Goal: Transaction & Acquisition: Purchase product/service

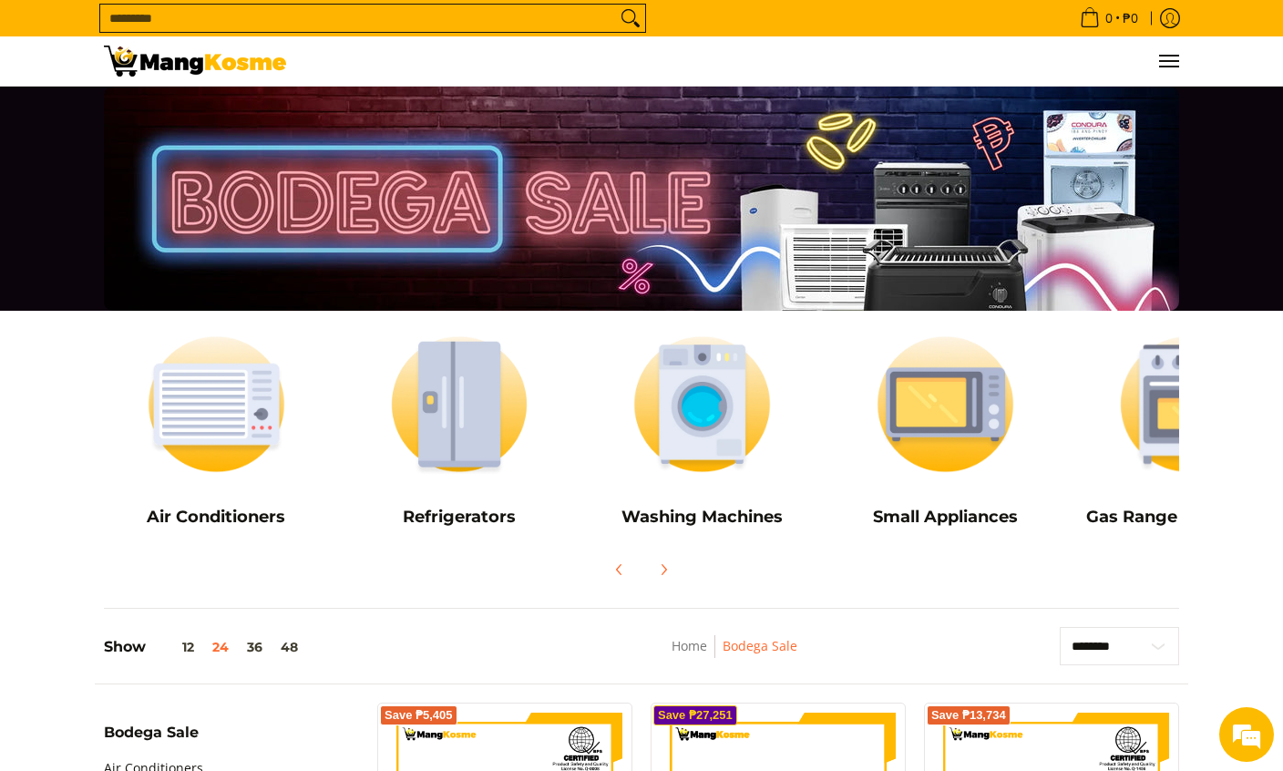
click at [1178, 55] on button "Menu" at bounding box center [1168, 60] width 22 height 49
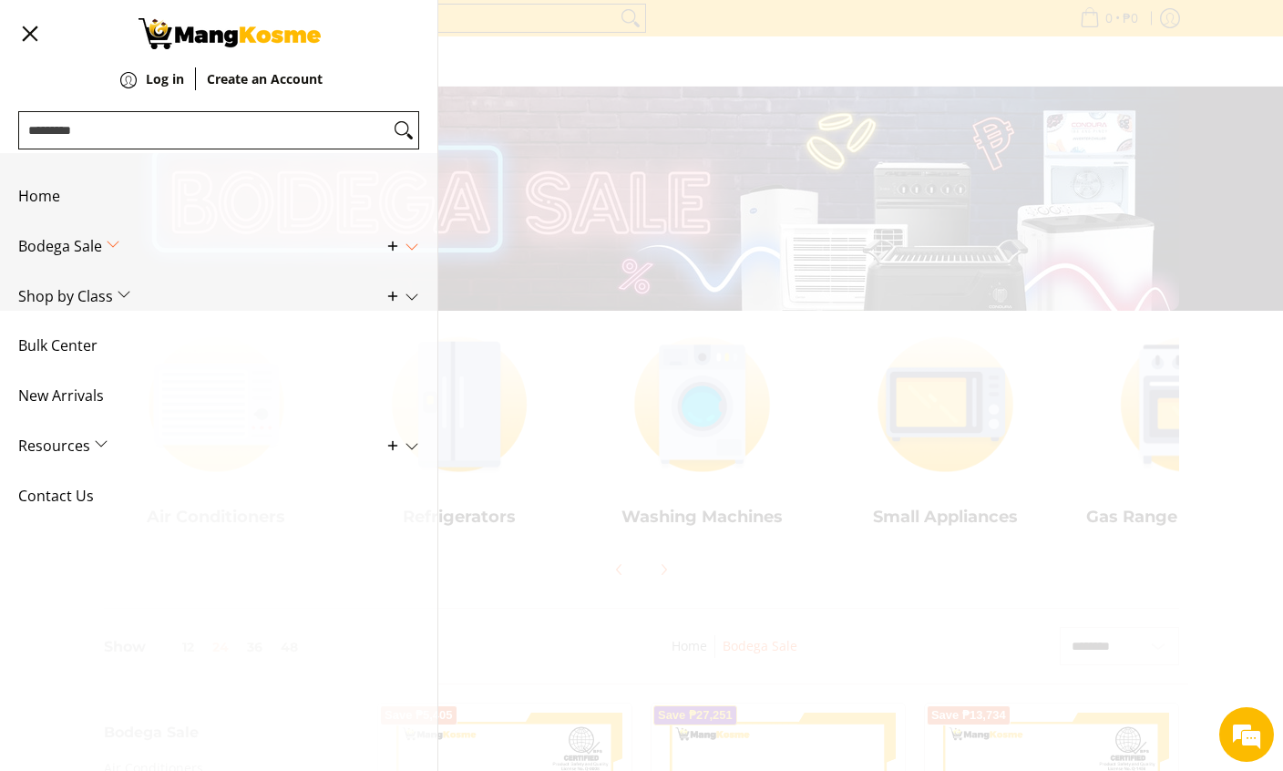
click at [200, 488] on span "Contact Us" at bounding box center [205, 496] width 374 height 50
click at [94, 343] on span "Bulk Center" at bounding box center [205, 346] width 374 height 50
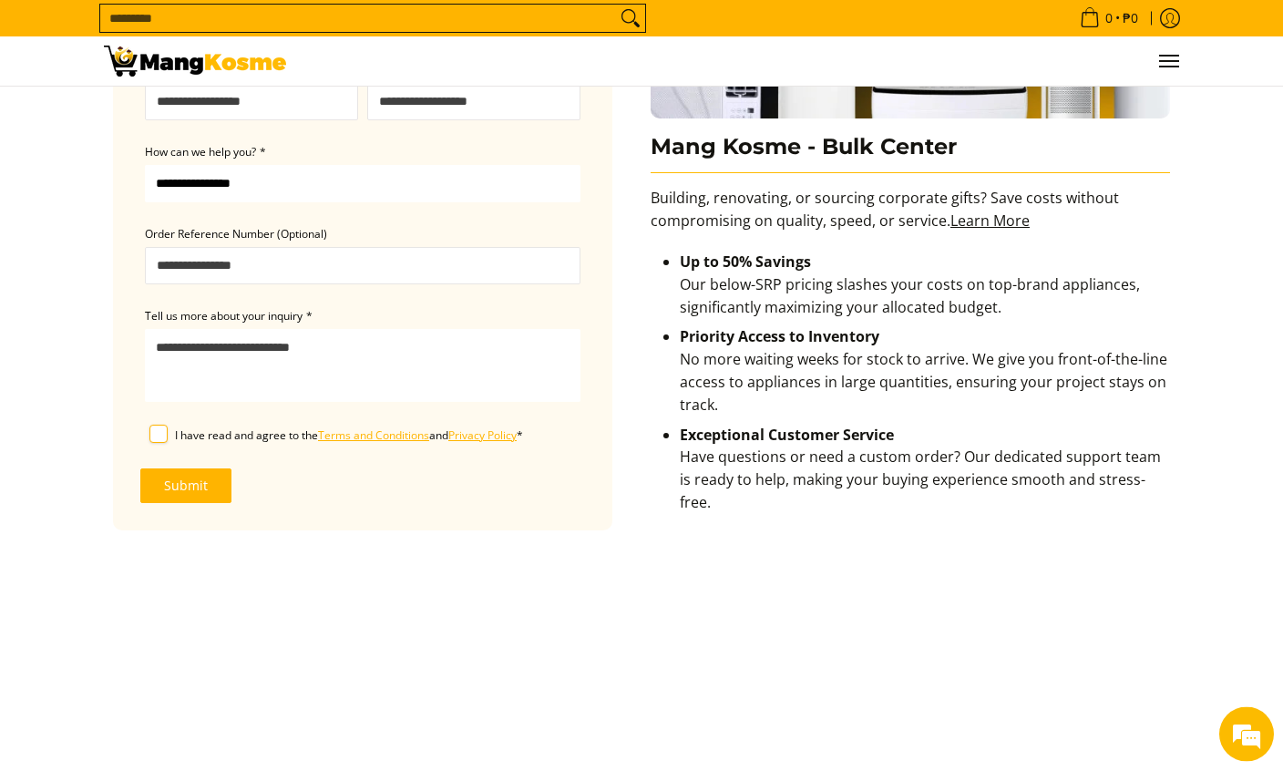
scroll to position [287, 0]
click at [1257, 759] on em at bounding box center [1246, 734] width 49 height 49
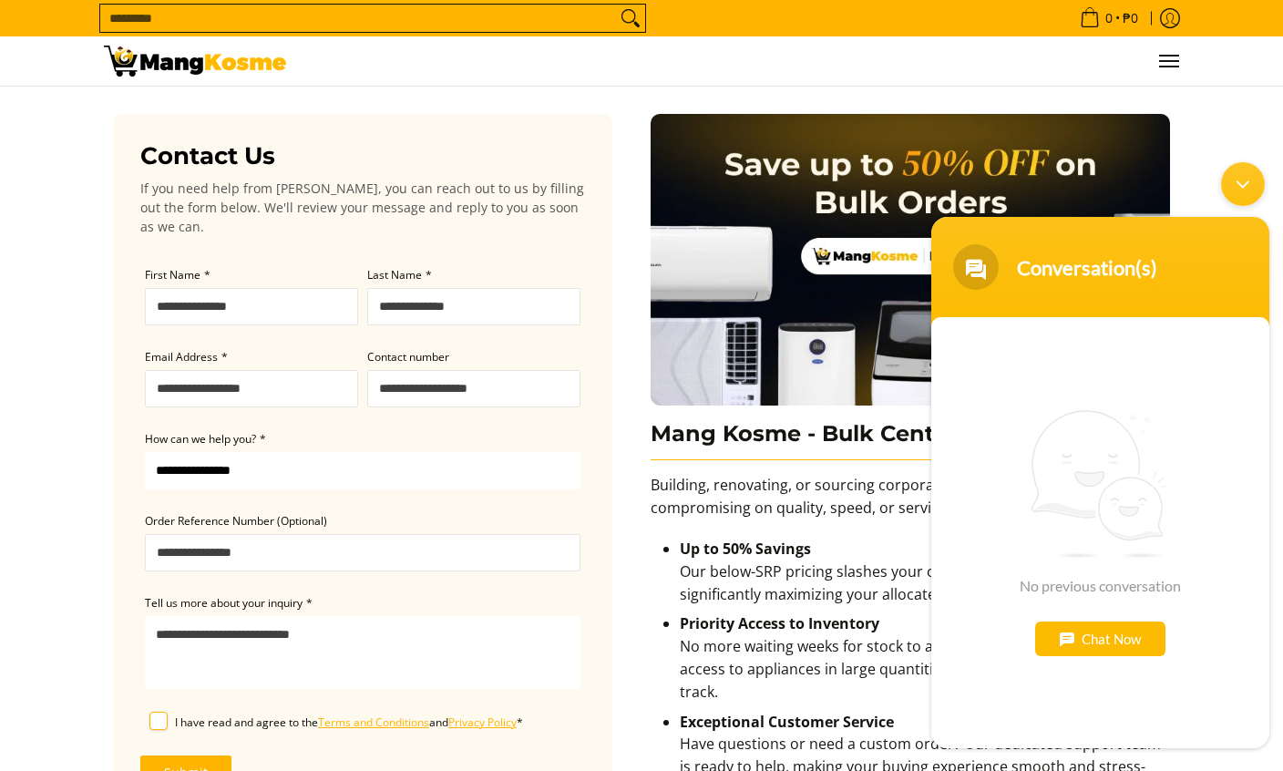
click at [1130, 633] on div "Chat Now" at bounding box center [1100, 638] width 130 height 35
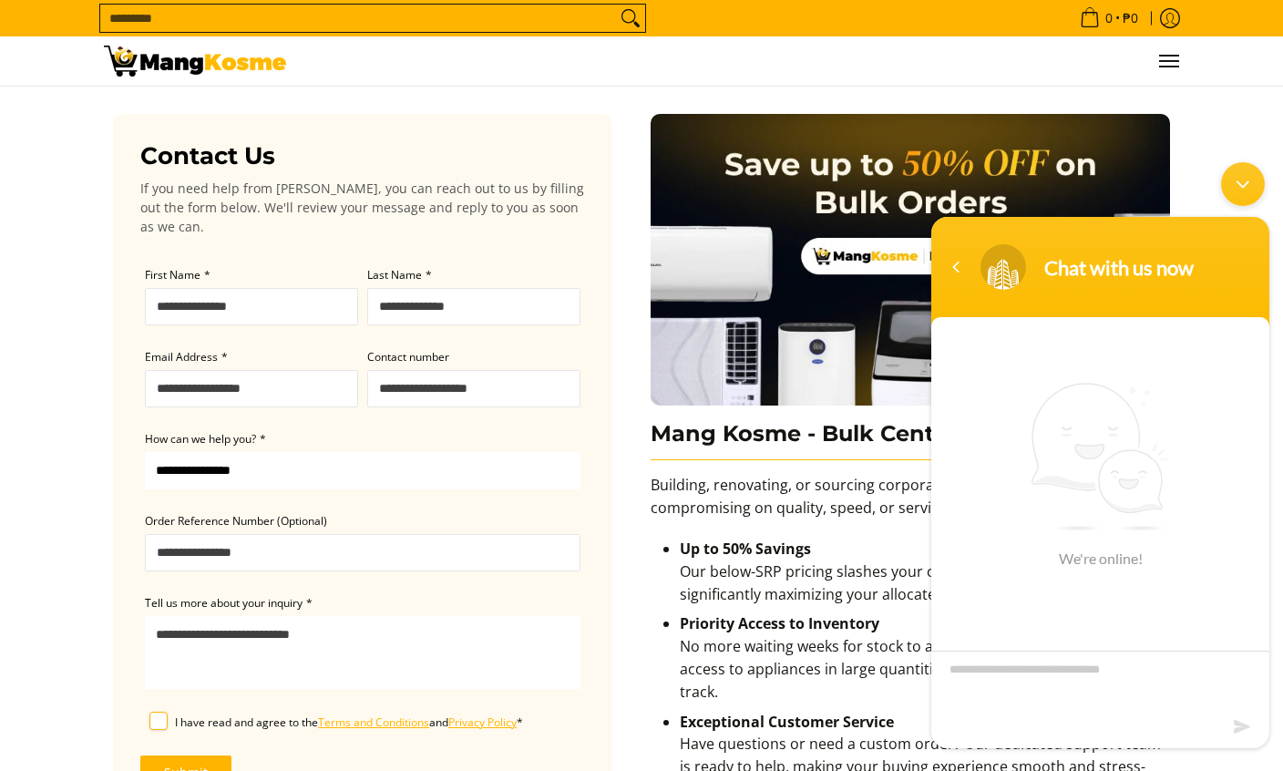
click at [1139, 685] on textarea "Type your message and hit 'Enter'" at bounding box center [1100, 682] width 338 height 64
type textarea "**"
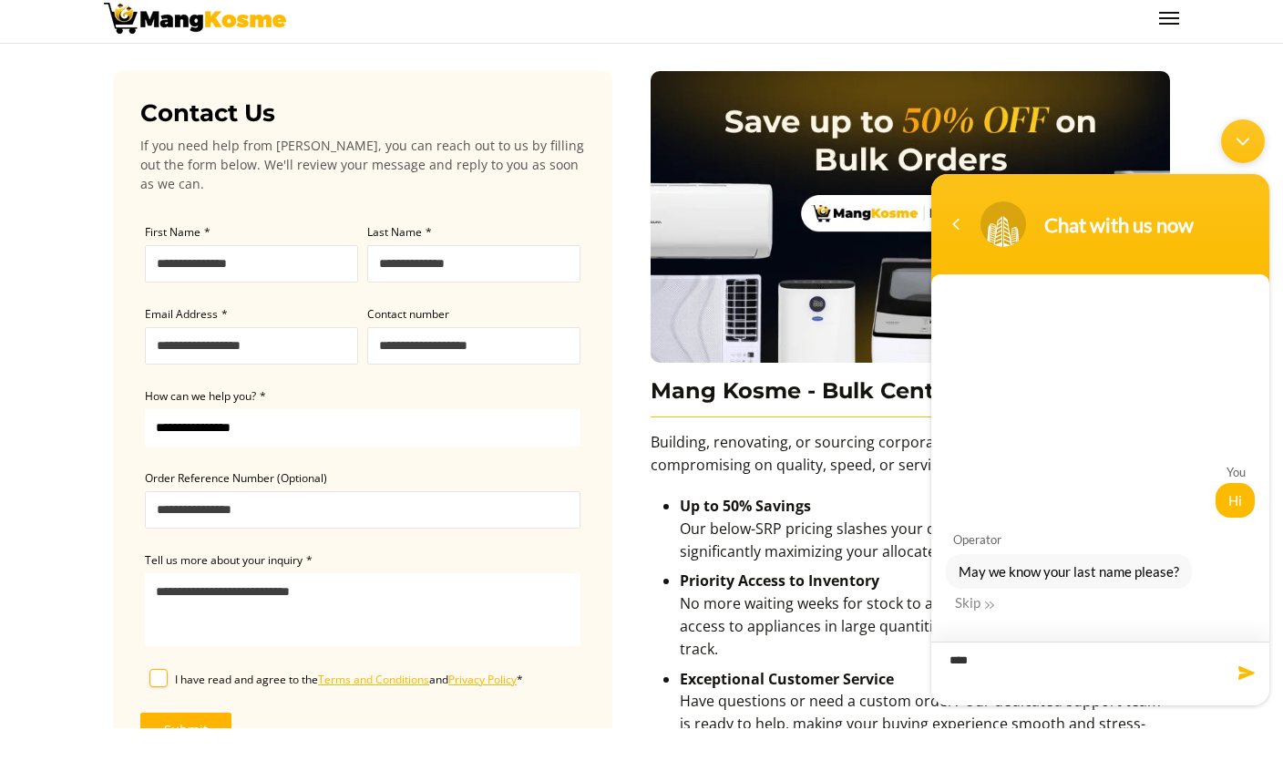
type textarea "*****"
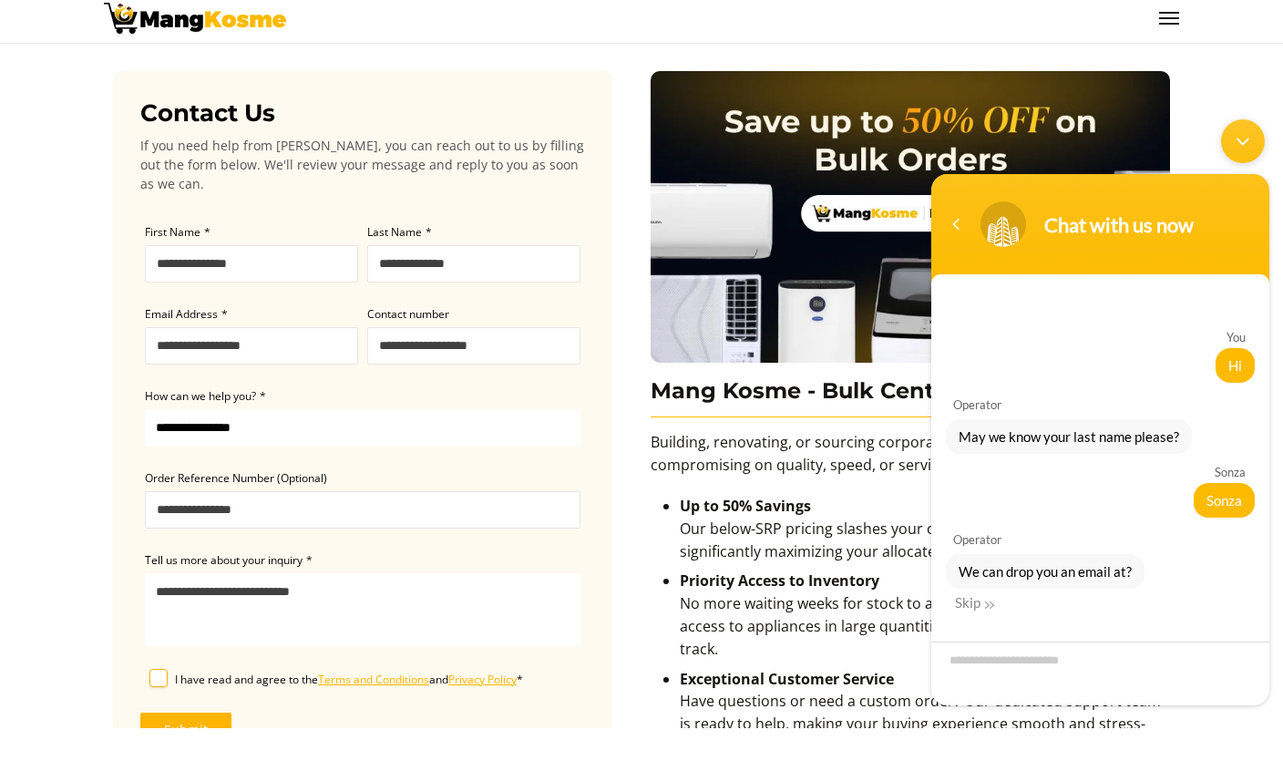
click at [965, 604] on div "Skip" at bounding box center [974, 602] width 39 height 16
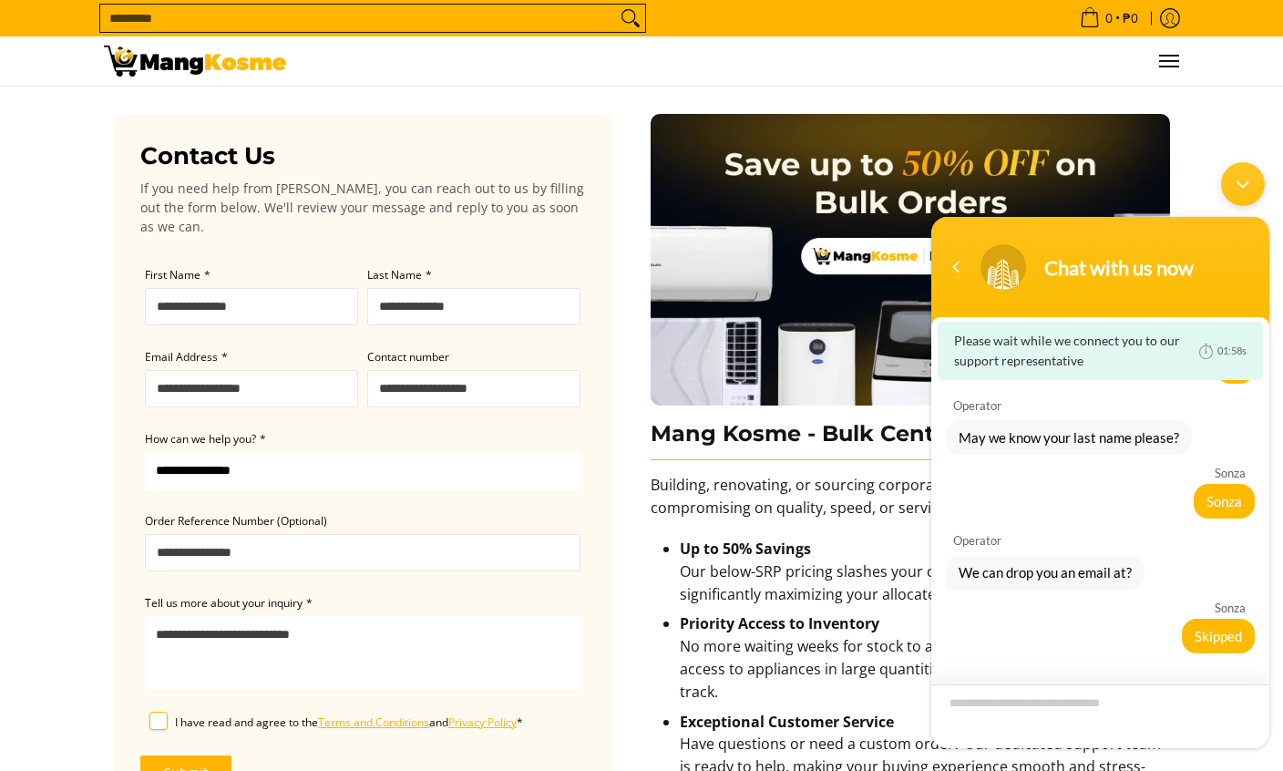
scroll to position [1, 0]
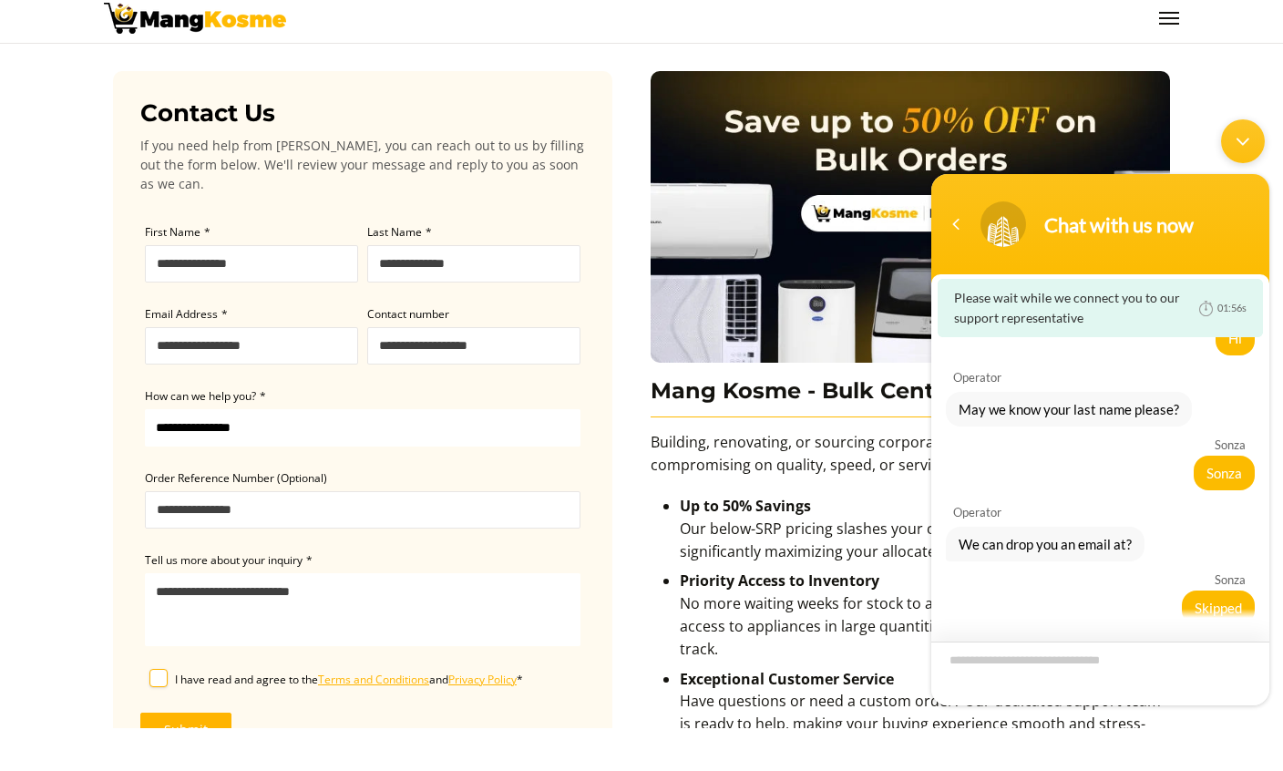
click at [1160, 657] on textarea "Type your message and hit 'Enter'" at bounding box center [1100, 673] width 338 height 64
click at [1029, 669] on textarea "Type your message and hit 'Enter'" at bounding box center [1100, 673] width 338 height 64
type textarea "**********"
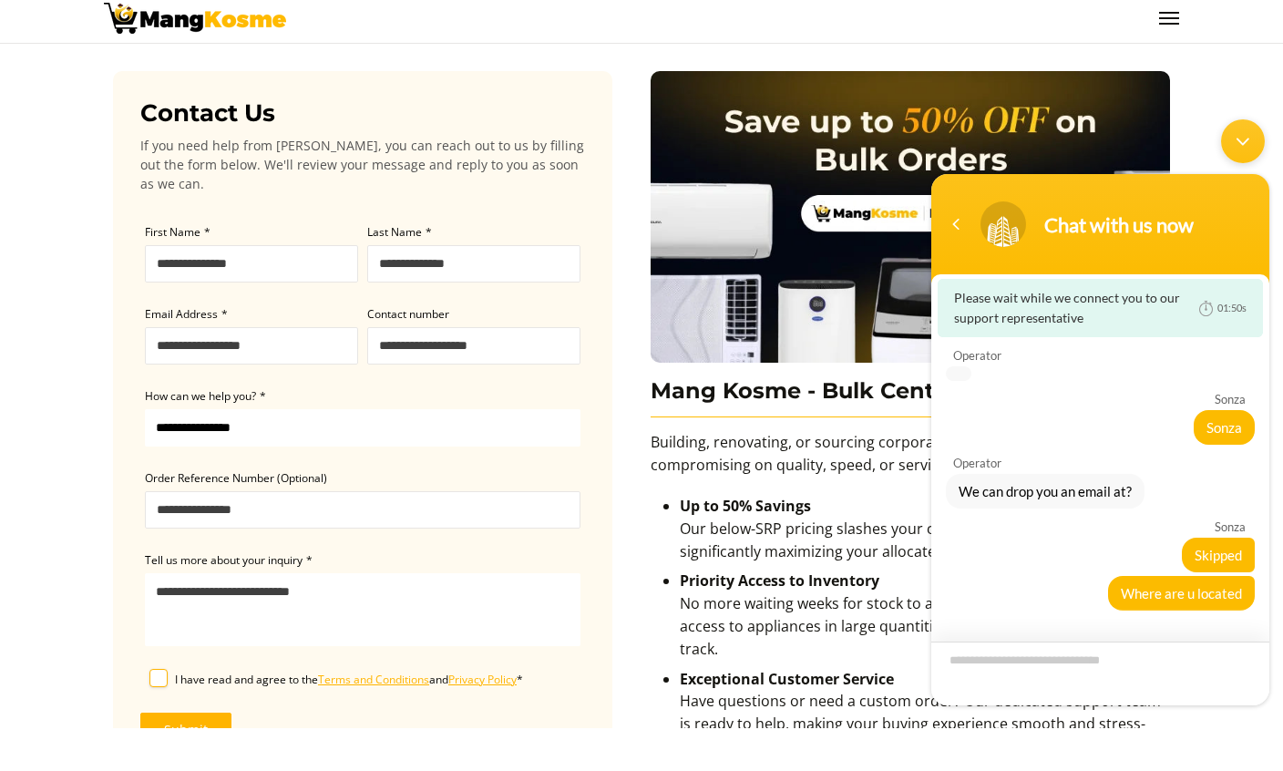
scroll to position [5, 0]
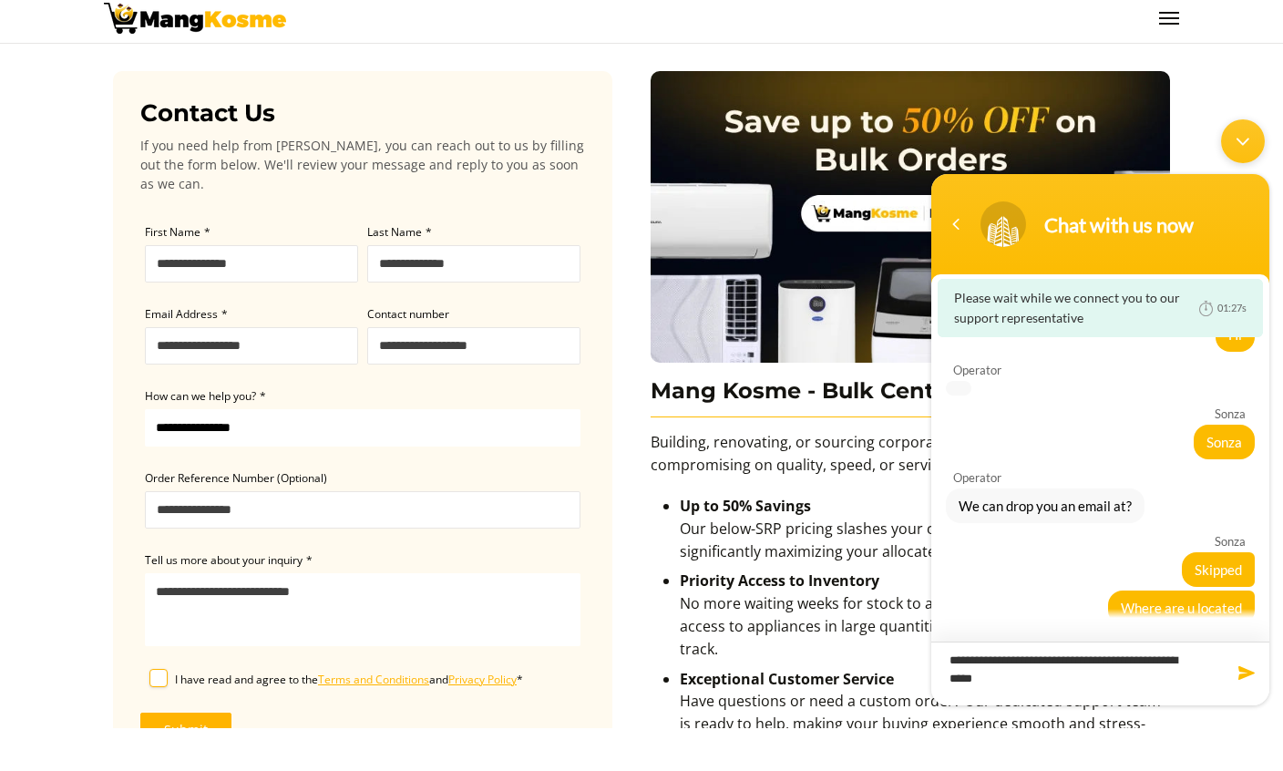
type textarea "**********"
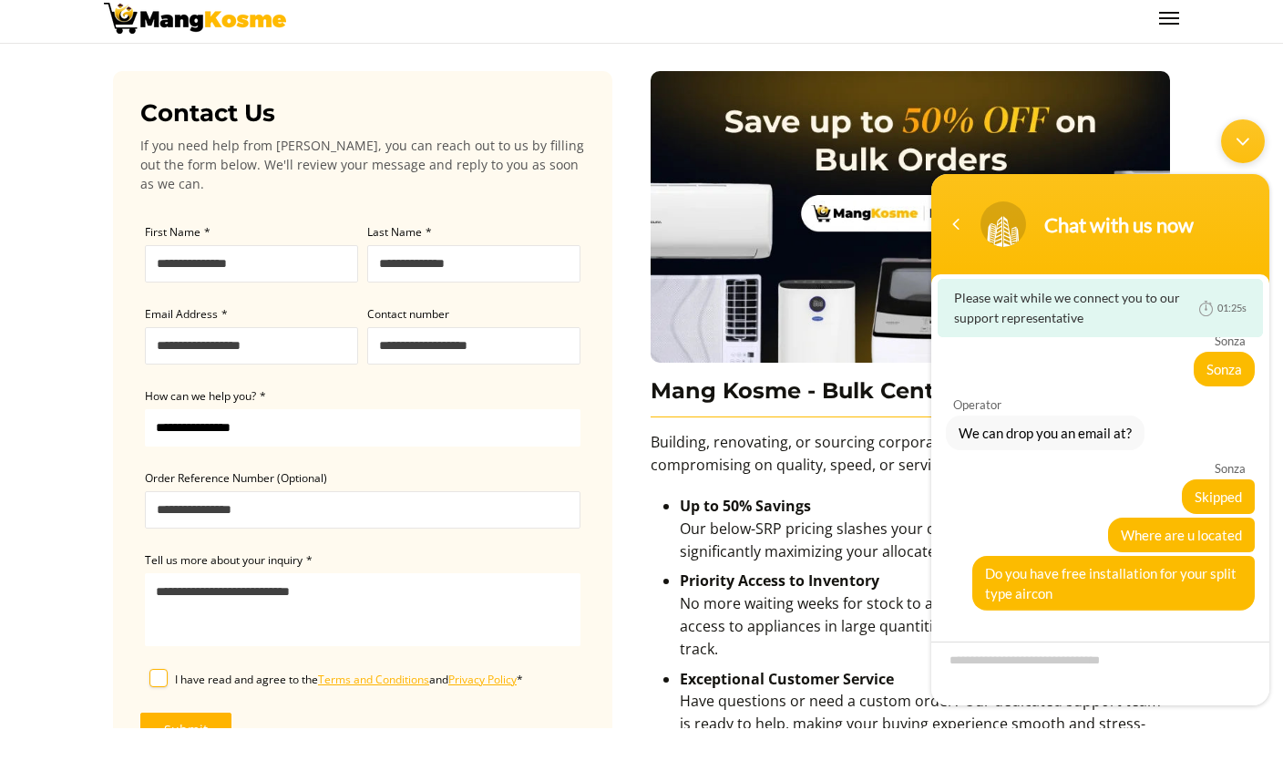
click at [1244, 134] on div "Minimize live chat window" at bounding box center [1243, 141] width 44 height 44
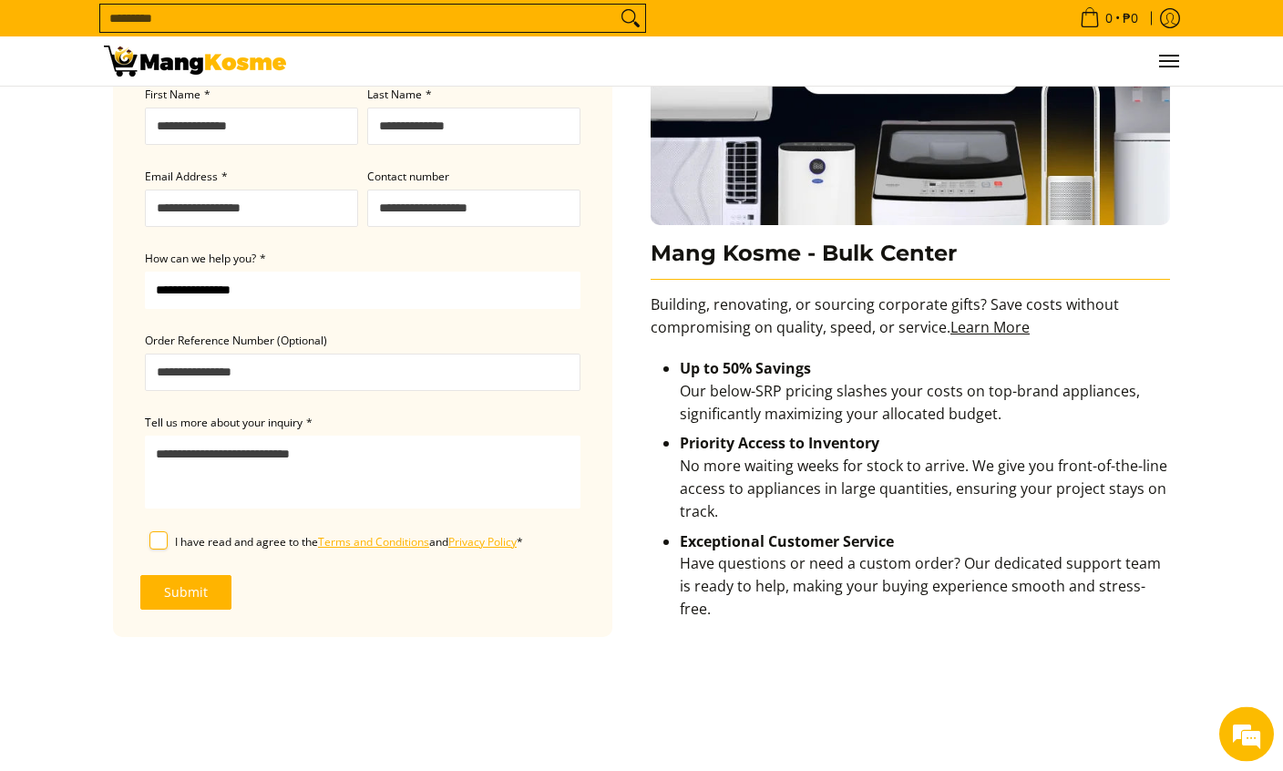
scroll to position [0, 0]
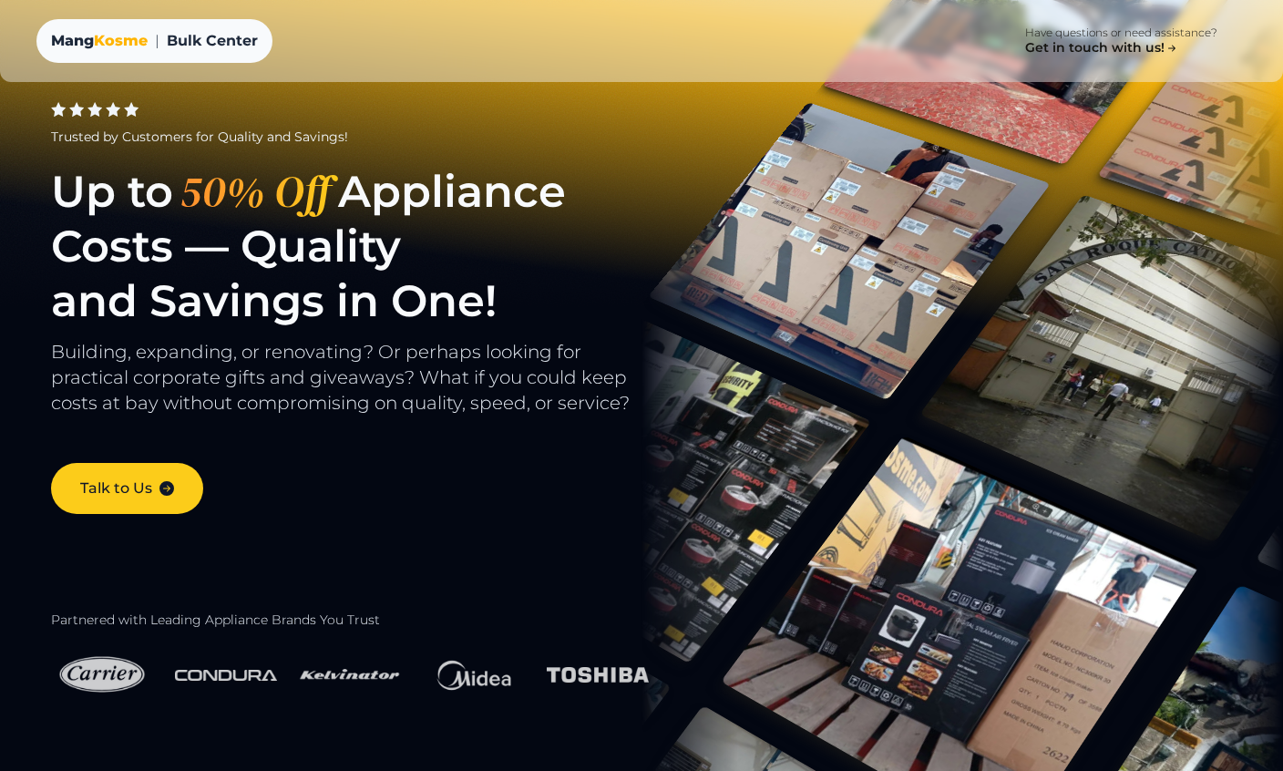
click at [1144, 56] on link "Have questions or need assistance? Get in touch with us!" at bounding box center [1121, 41] width 251 height 53
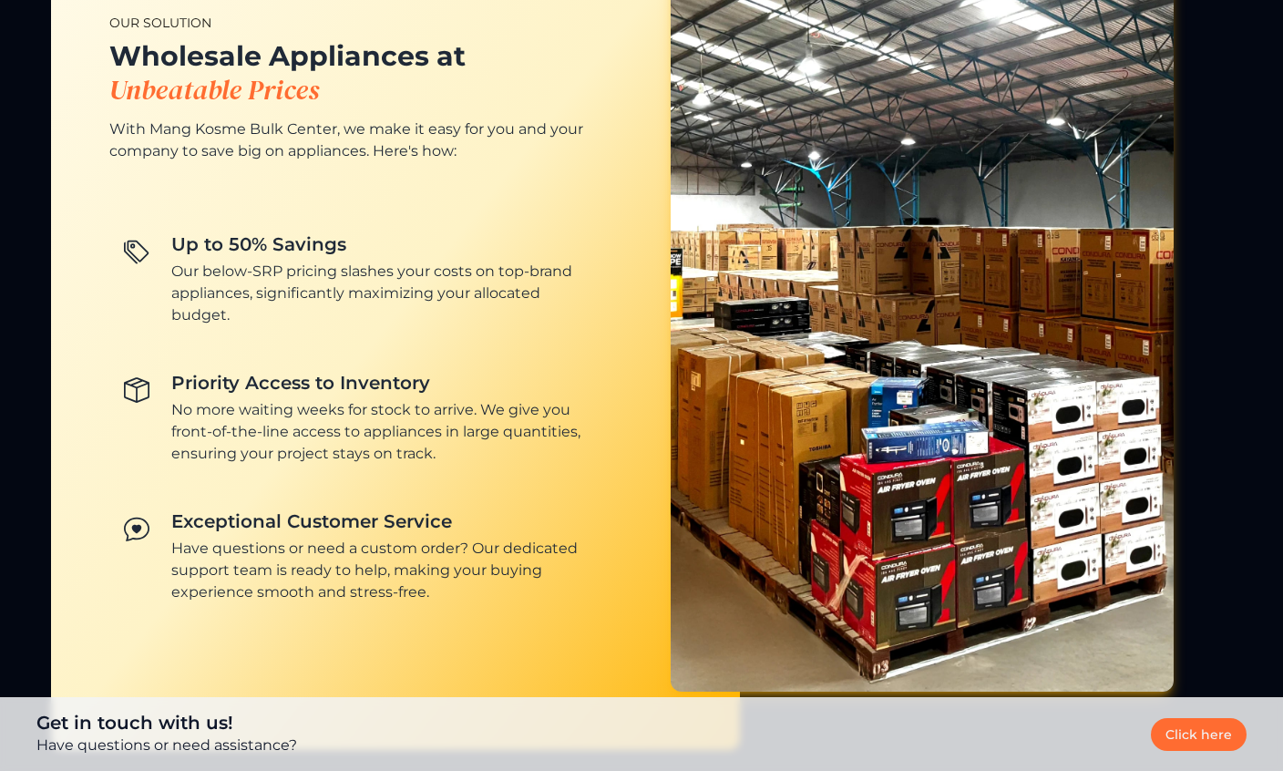
scroll to position [1577, 0]
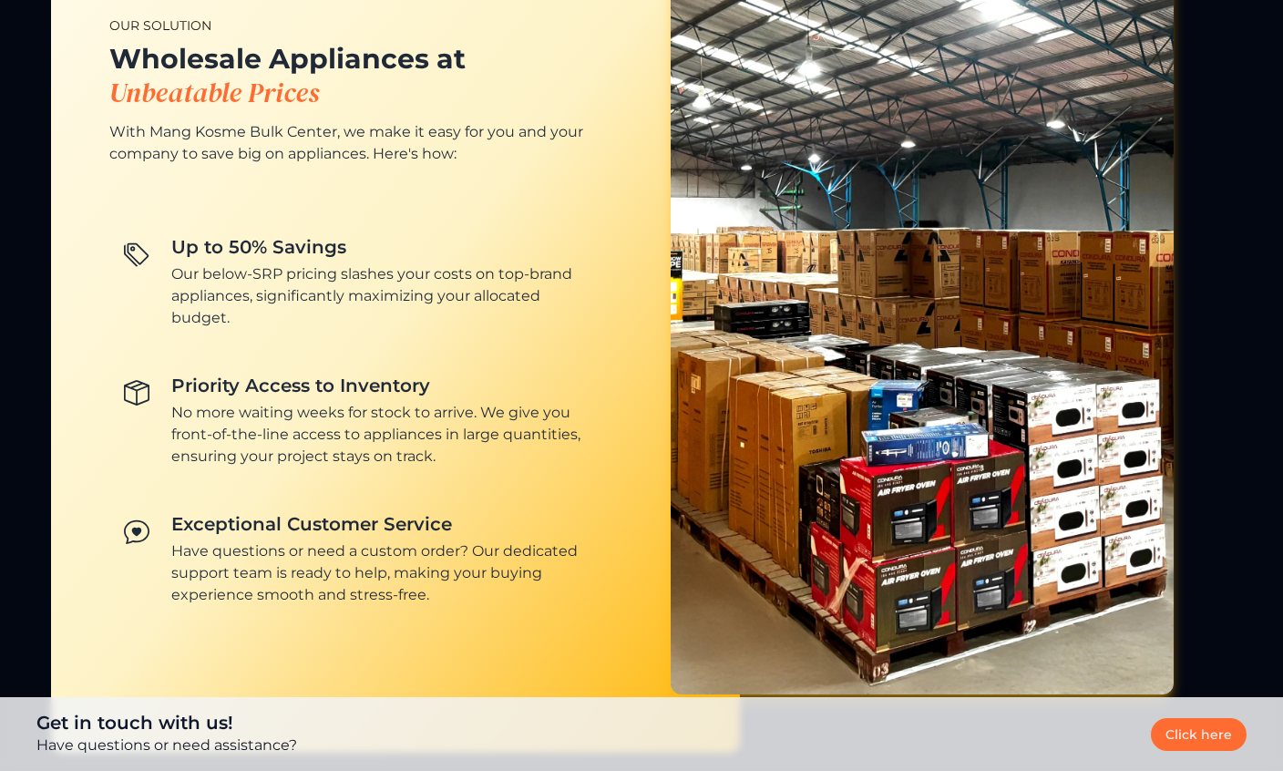
click at [1226, 751] on link "Click here" at bounding box center [1199, 734] width 96 height 33
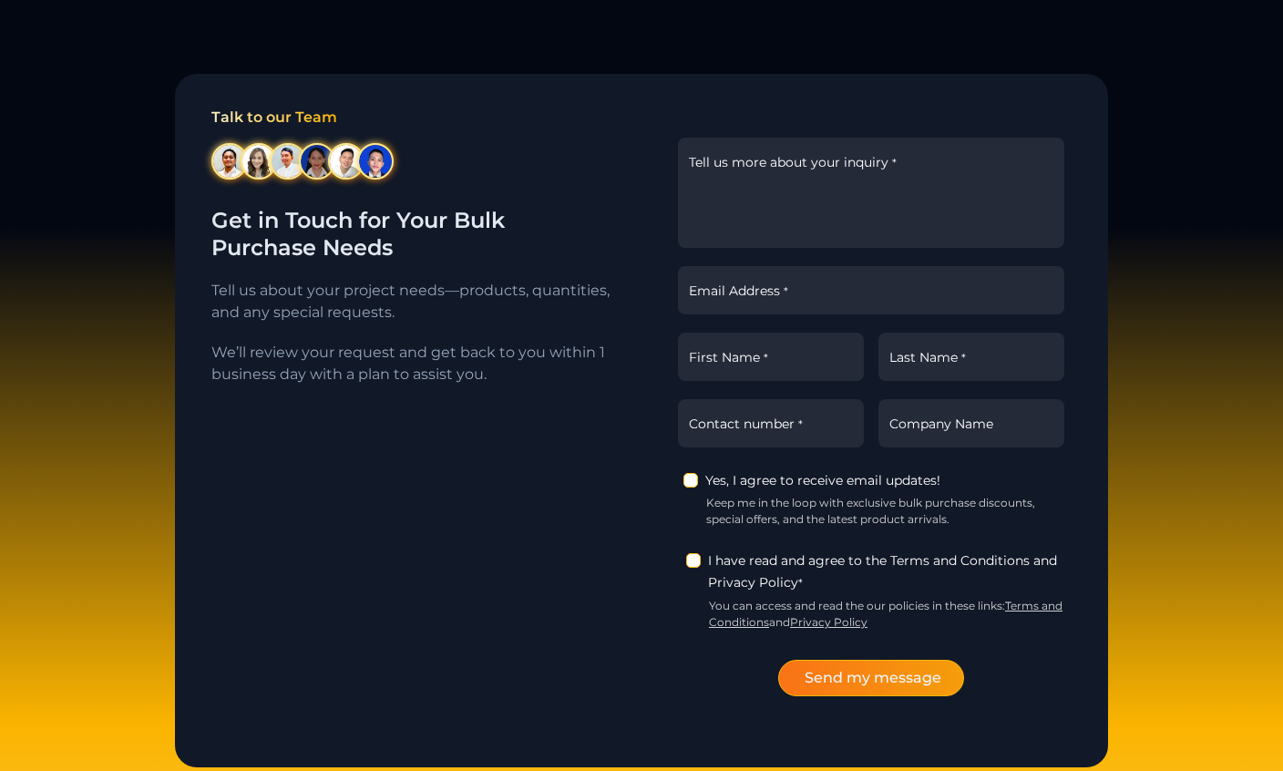
scroll to position [2525, 0]
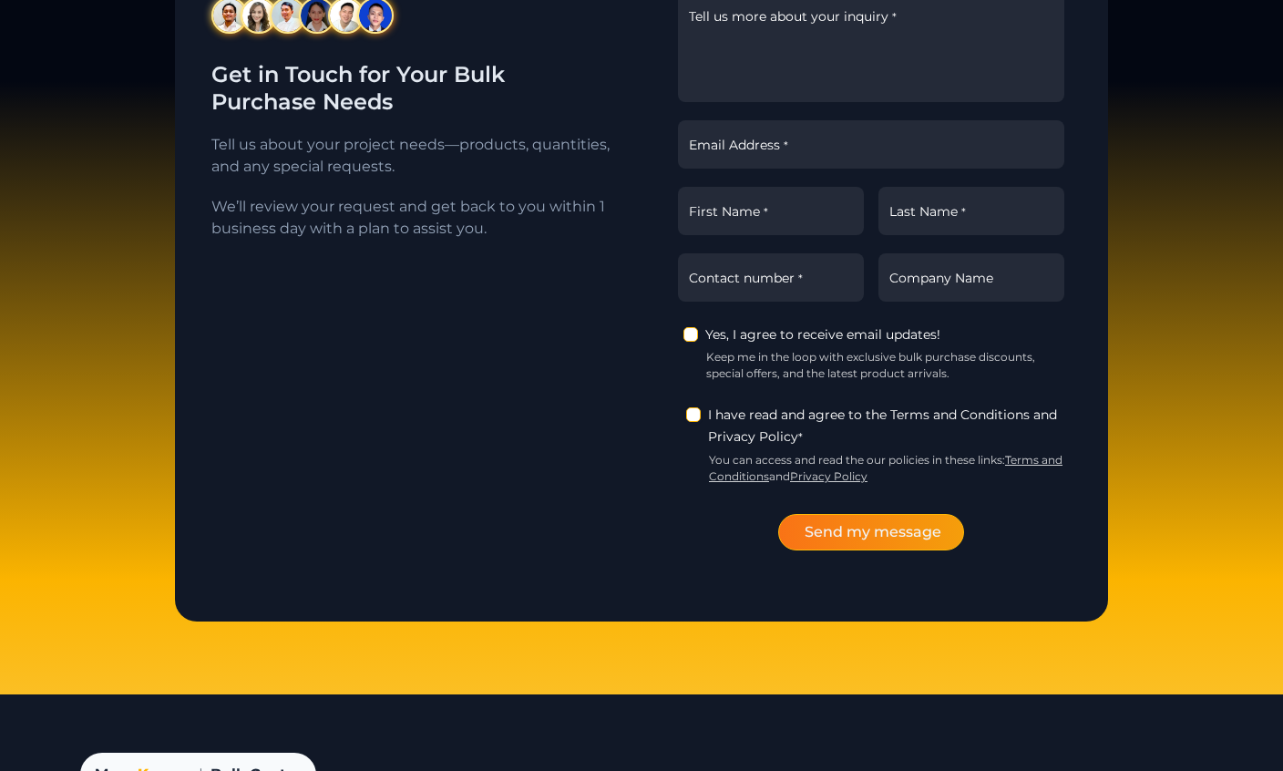
click at [907, 102] on textarea "Tell us more about your inquiry *" at bounding box center [871, 47] width 386 height 110
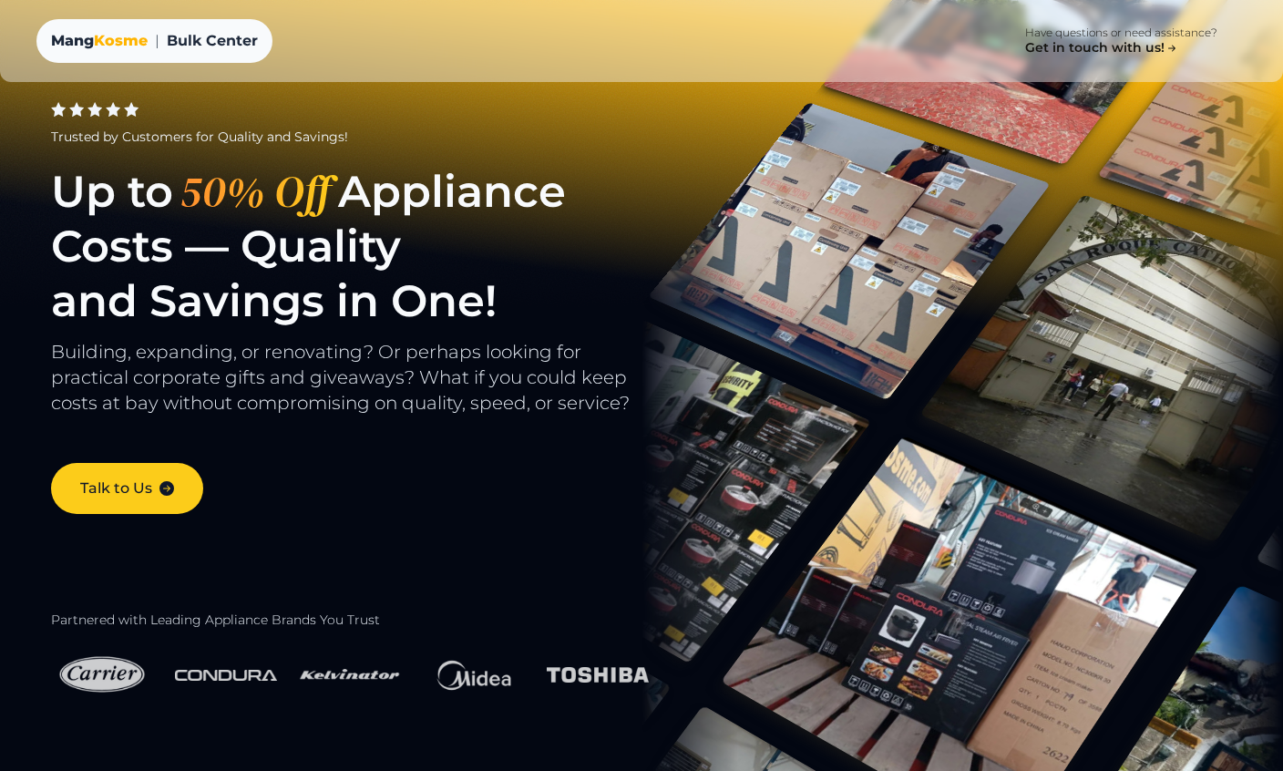
scroll to position [77, 0]
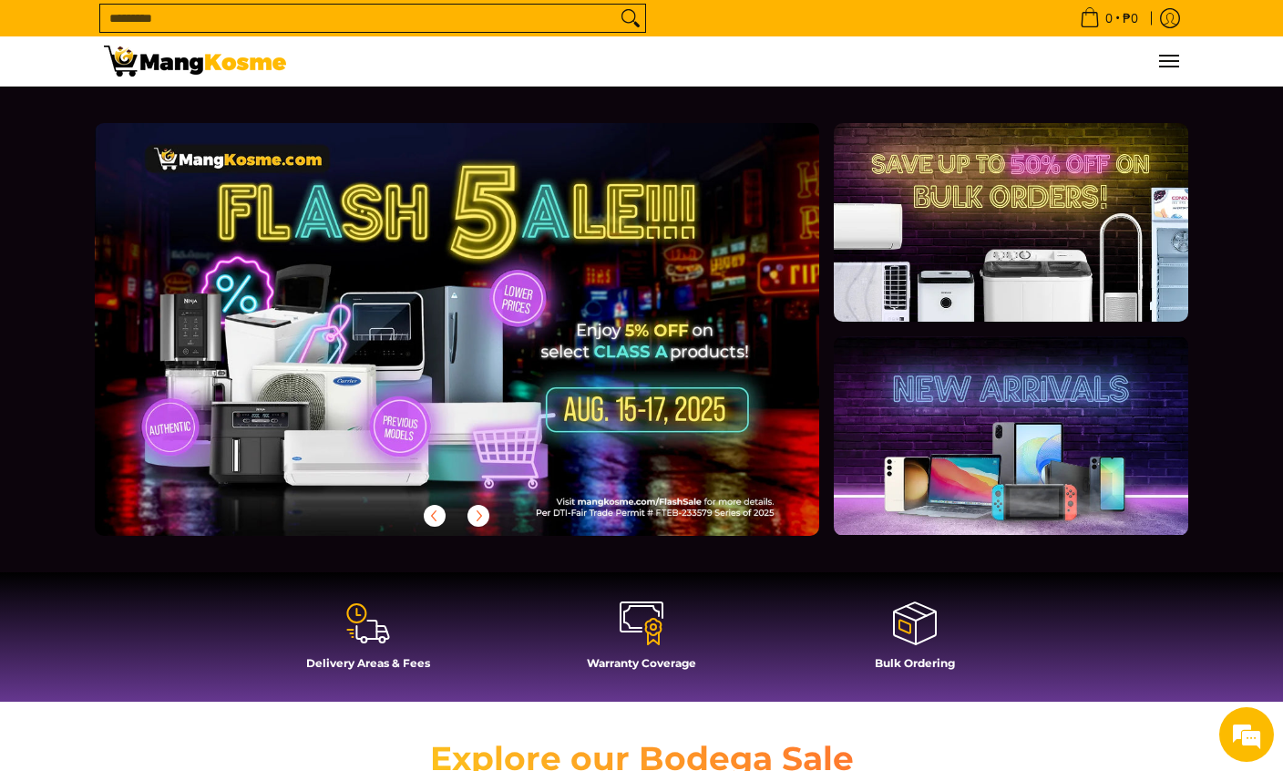
scroll to position [33, 0]
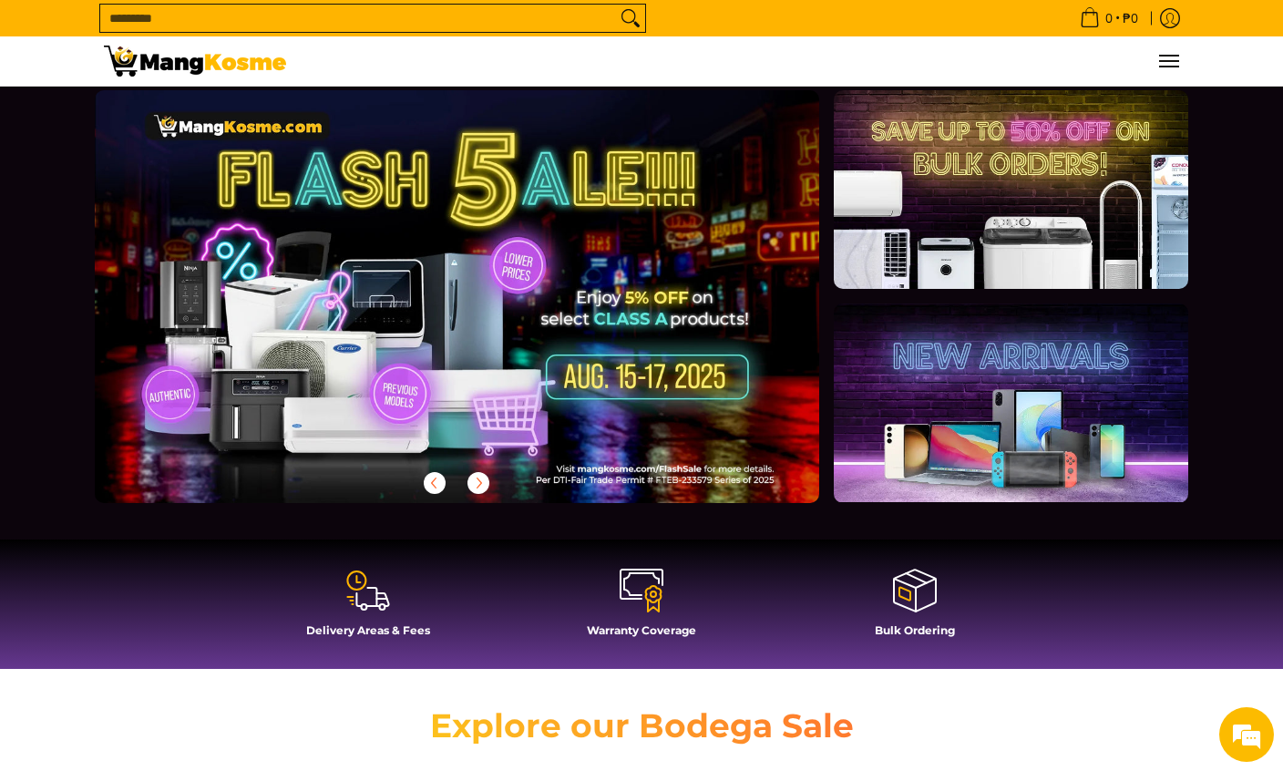
click at [618, 252] on div at bounding box center [457, 296] width 724 height 413
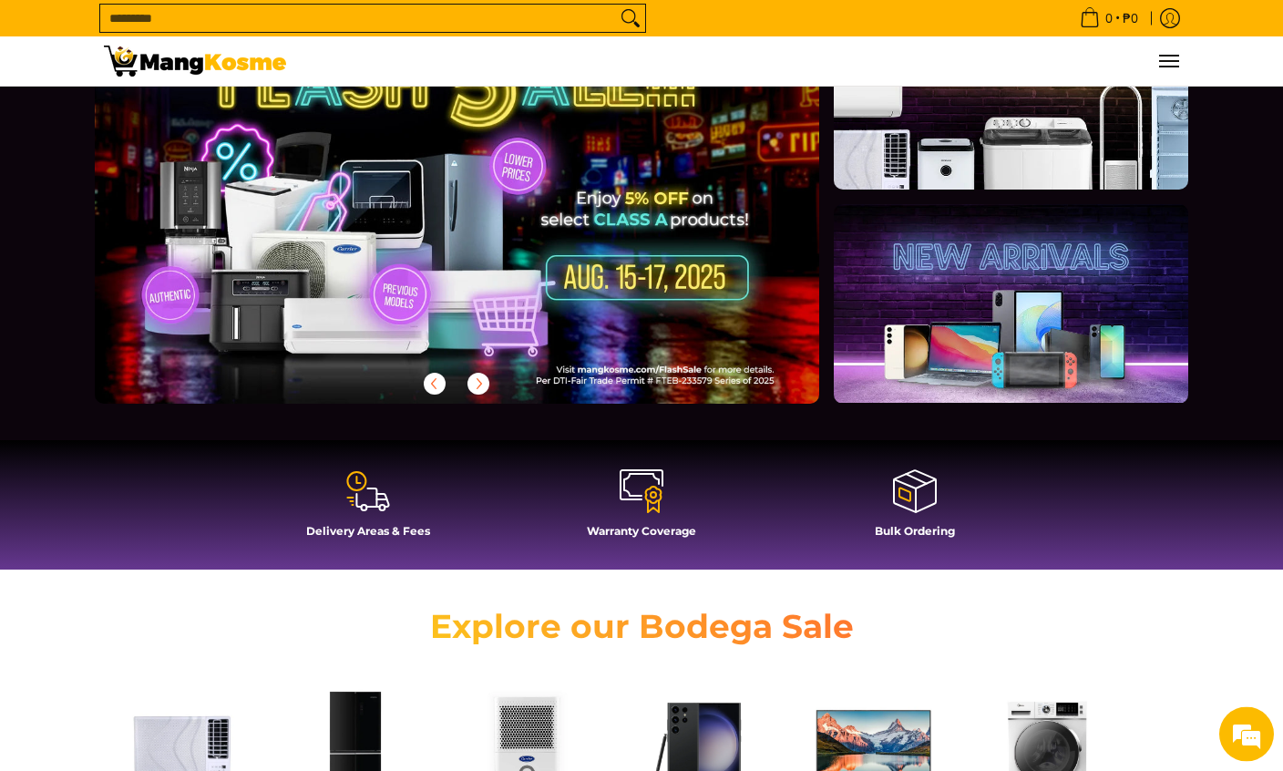
scroll to position [132, 0]
click at [363, 502] on icon at bounding box center [368, 491] width 44 height 44
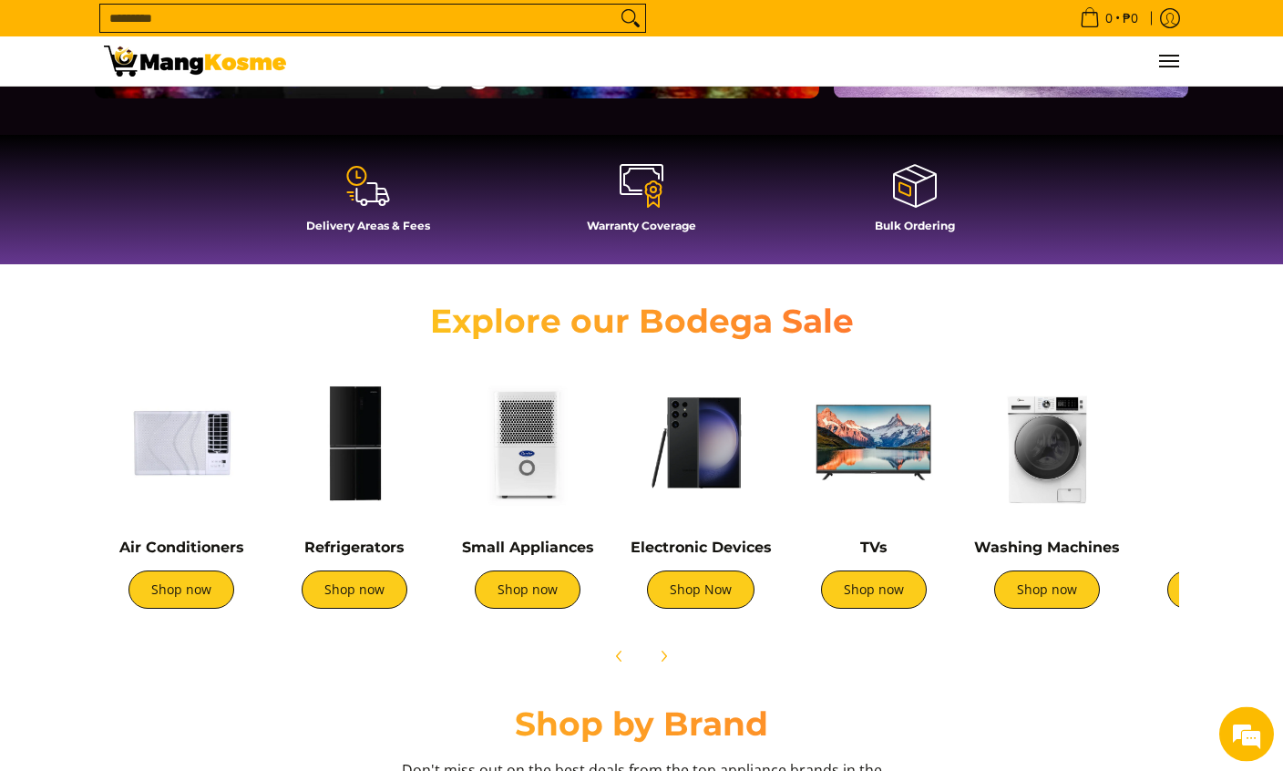
scroll to position [437, 0]
click at [186, 587] on link "Shop now" at bounding box center [181, 589] width 106 height 38
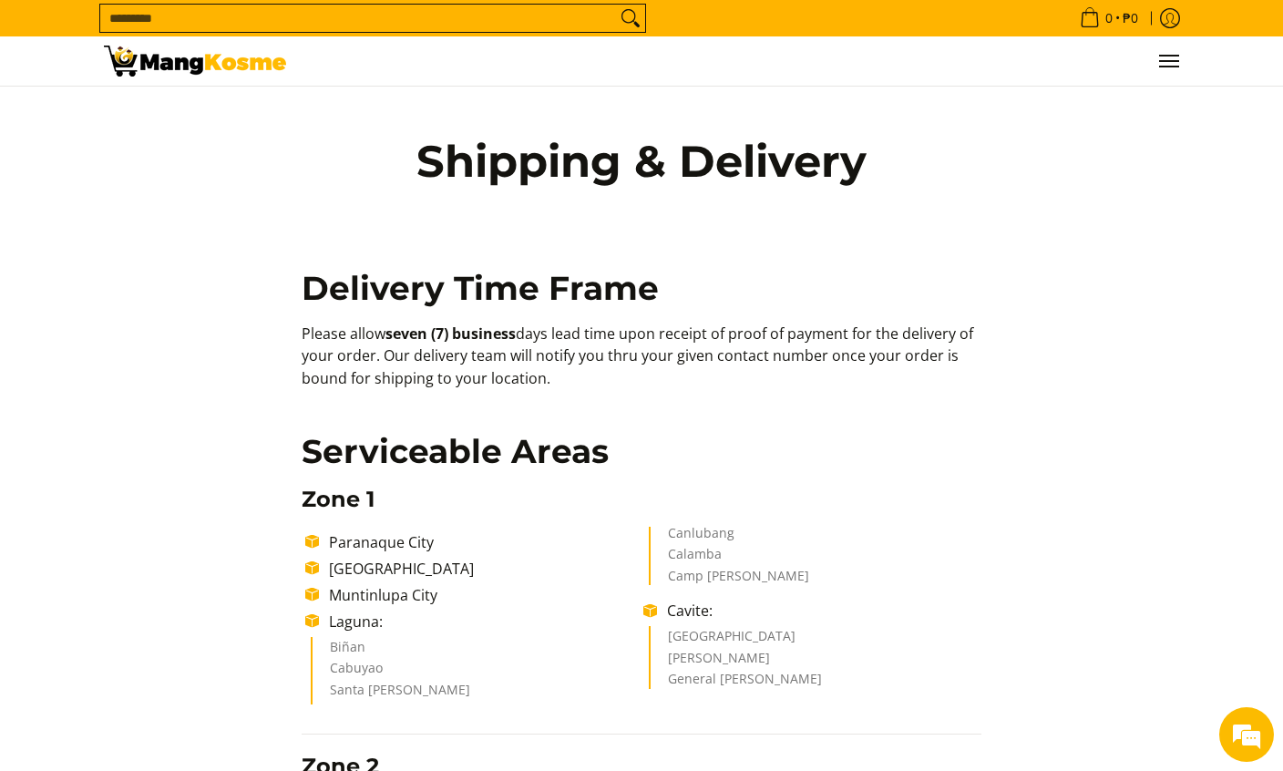
click at [209, 18] on input "Search..." at bounding box center [358, 18] width 516 height 27
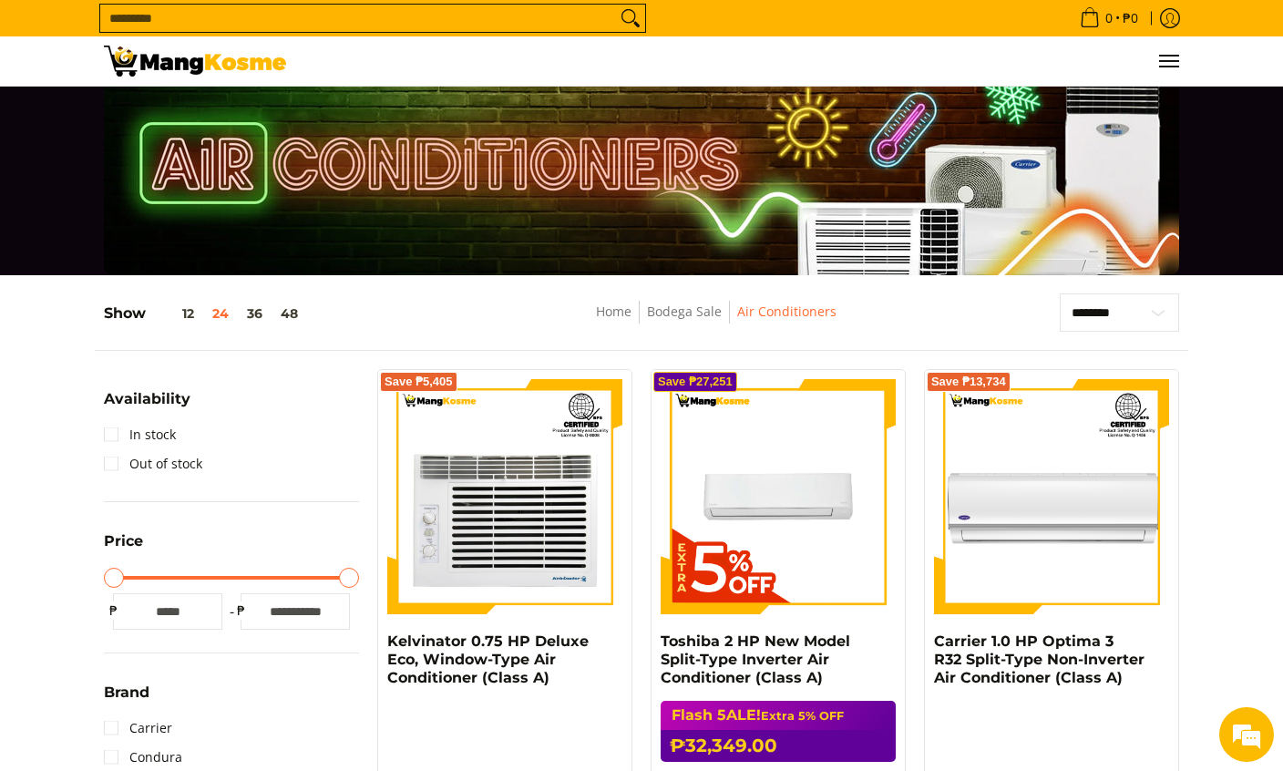
scroll to position [39, 0]
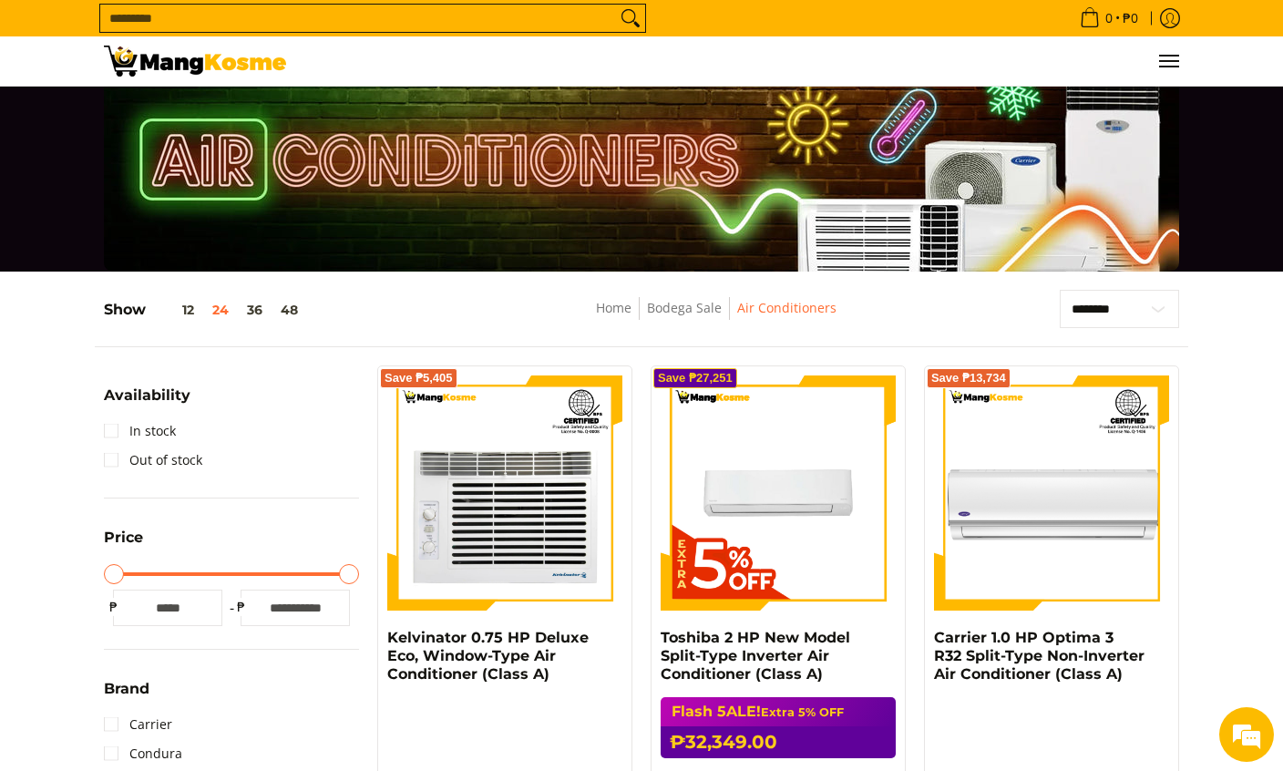
click at [1116, 316] on select "**********" at bounding box center [1118, 309] width 119 height 38
click at [117, 415] on summary "Availability" at bounding box center [147, 402] width 87 height 28
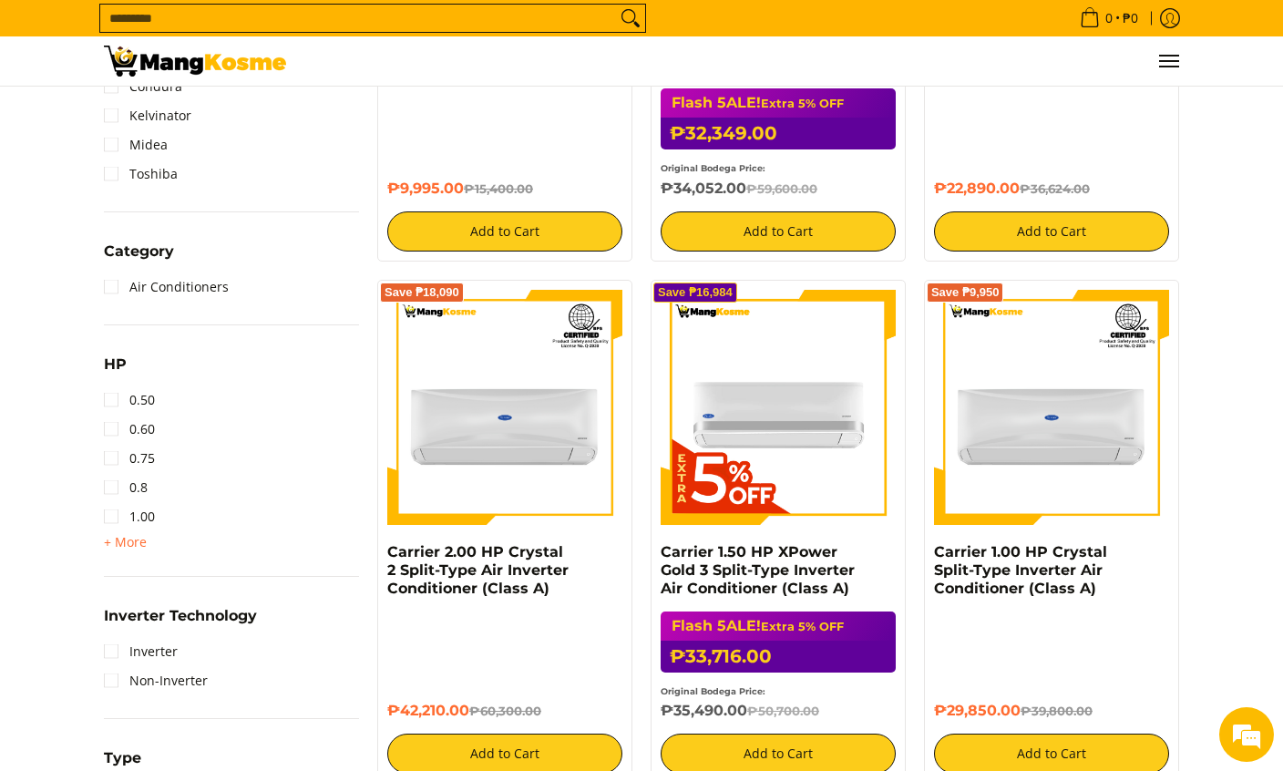
scroll to position [0, 0]
click at [214, 285] on link "Air Conditioners" at bounding box center [166, 286] width 125 height 29
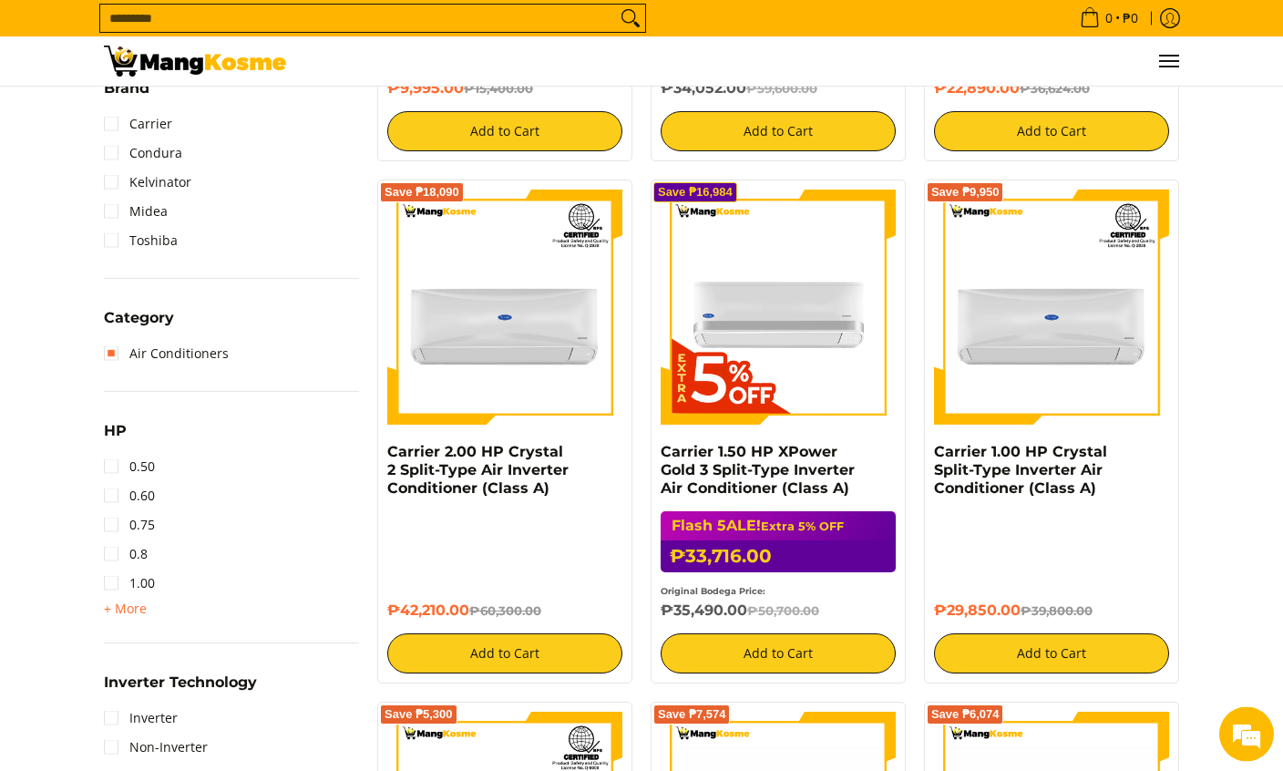
scroll to position [755, 0]
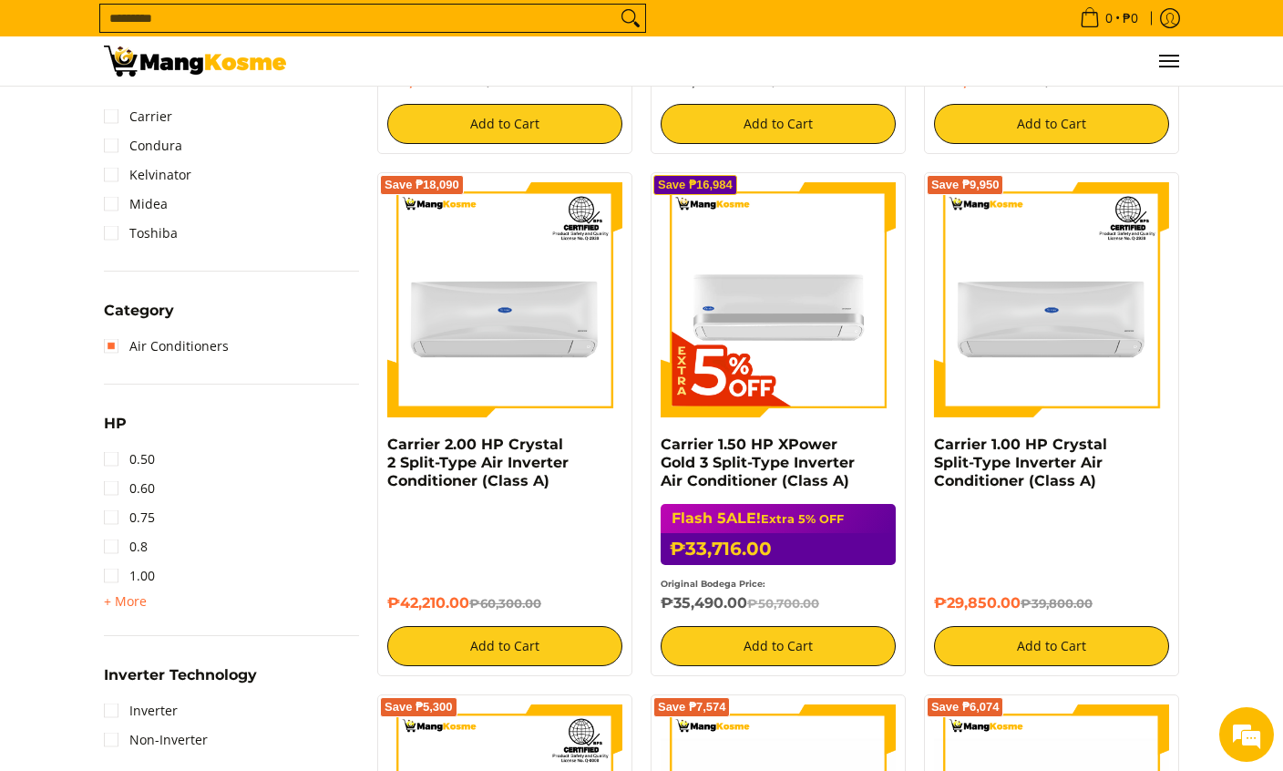
click at [132, 595] on span "+ More" at bounding box center [125, 601] width 43 height 15
click at [120, 611] on link "1.50" at bounding box center [129, 604] width 51 height 29
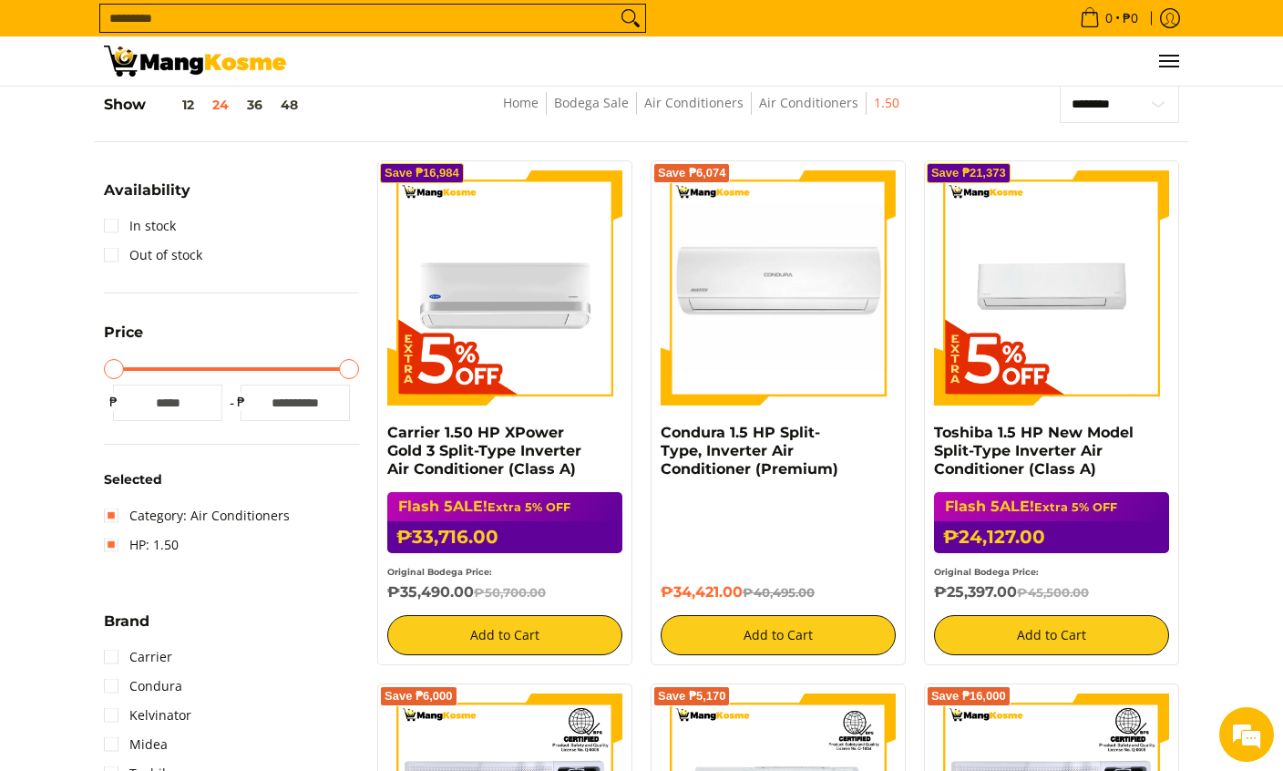
scroll to position [241, 0]
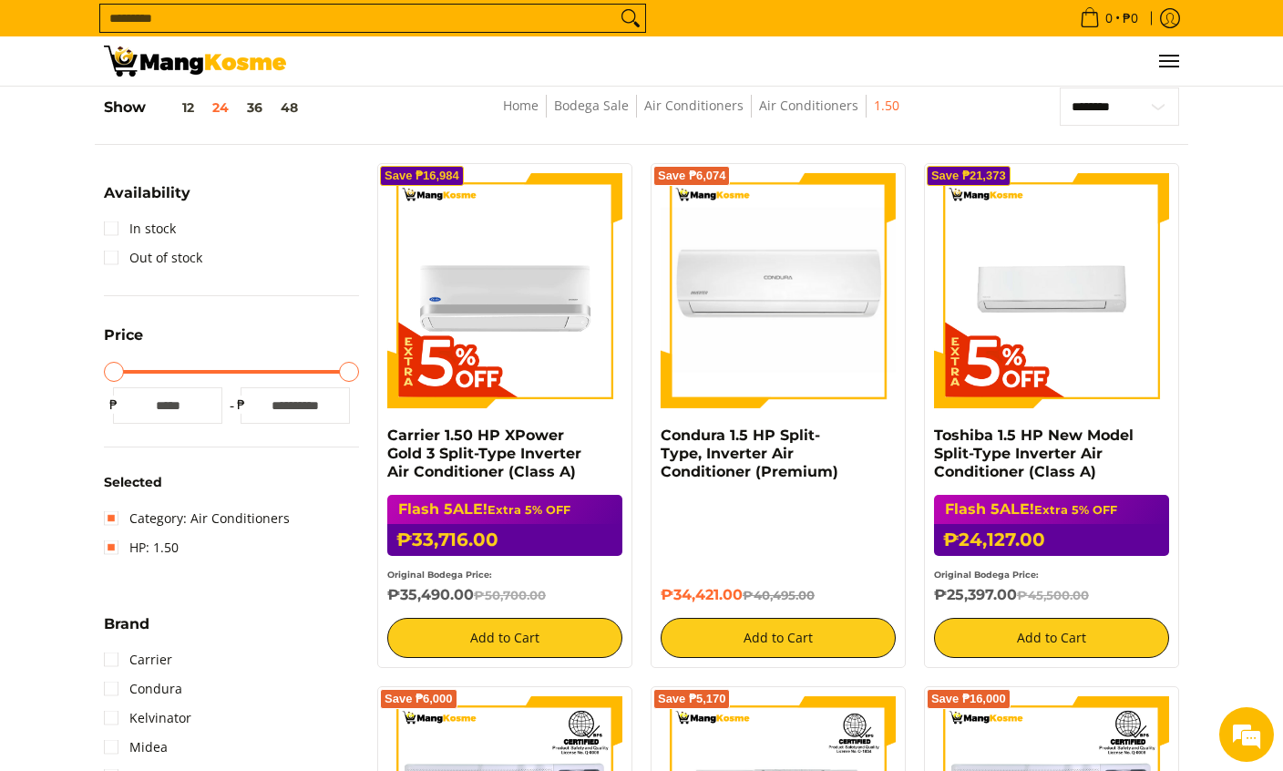
click at [112, 224] on link "In stock" at bounding box center [140, 228] width 72 height 29
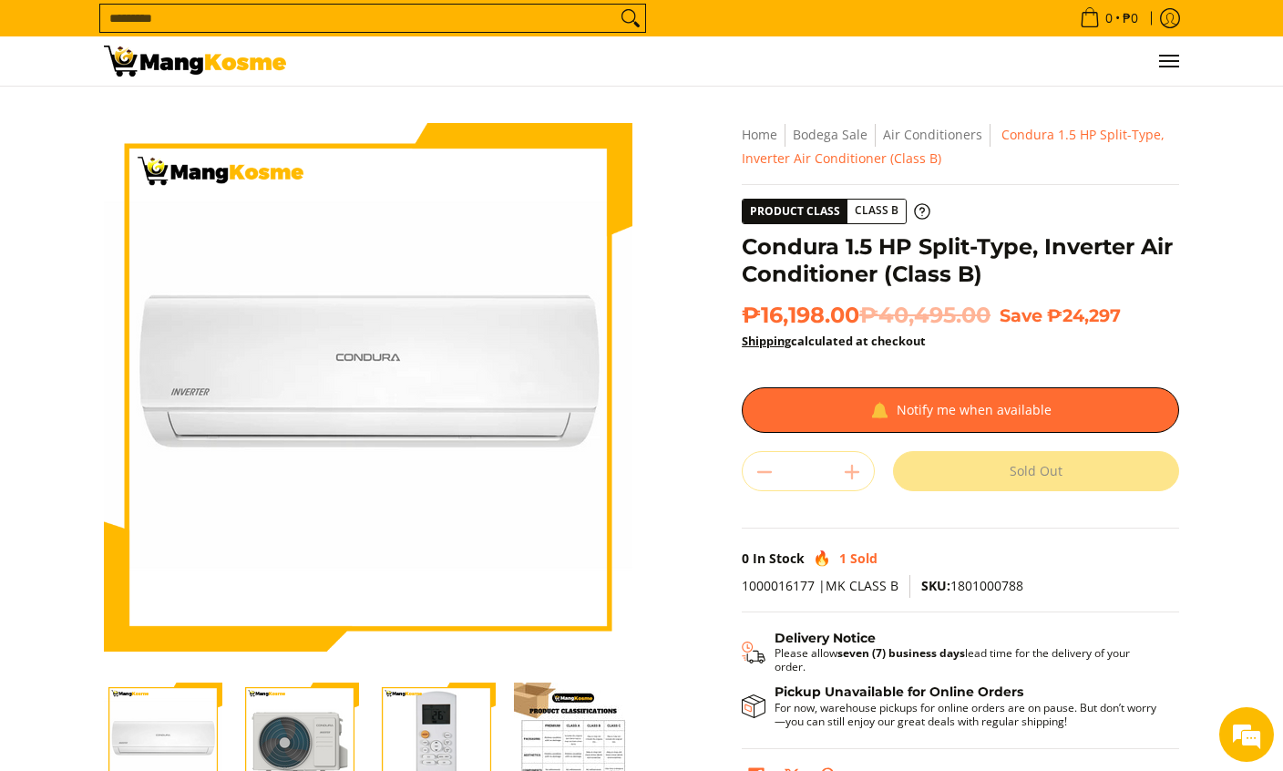
click at [905, 159] on span "Condura 1.5 HP Split-Type, Inverter Air Conditioner (Class B)" at bounding box center [953, 146] width 423 height 41
click at [920, 209] on icon at bounding box center [922, 210] width 15 height 15
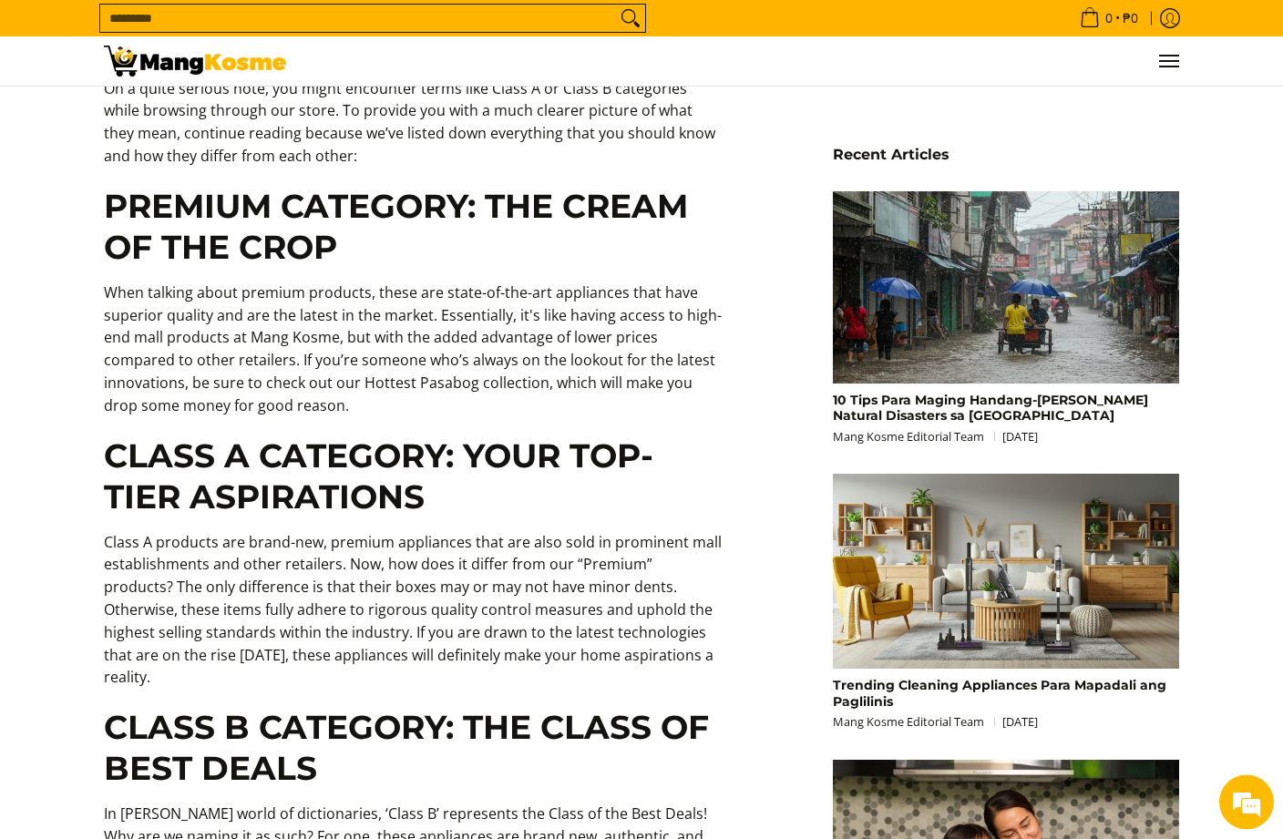
scroll to position [1114, 0]
